Goal: Complete application form

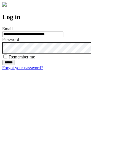
type input "**********"
click at [15, 65] on input "******" at bounding box center [8, 63] width 13 height 6
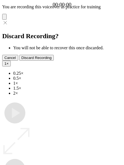
type input "**********"
